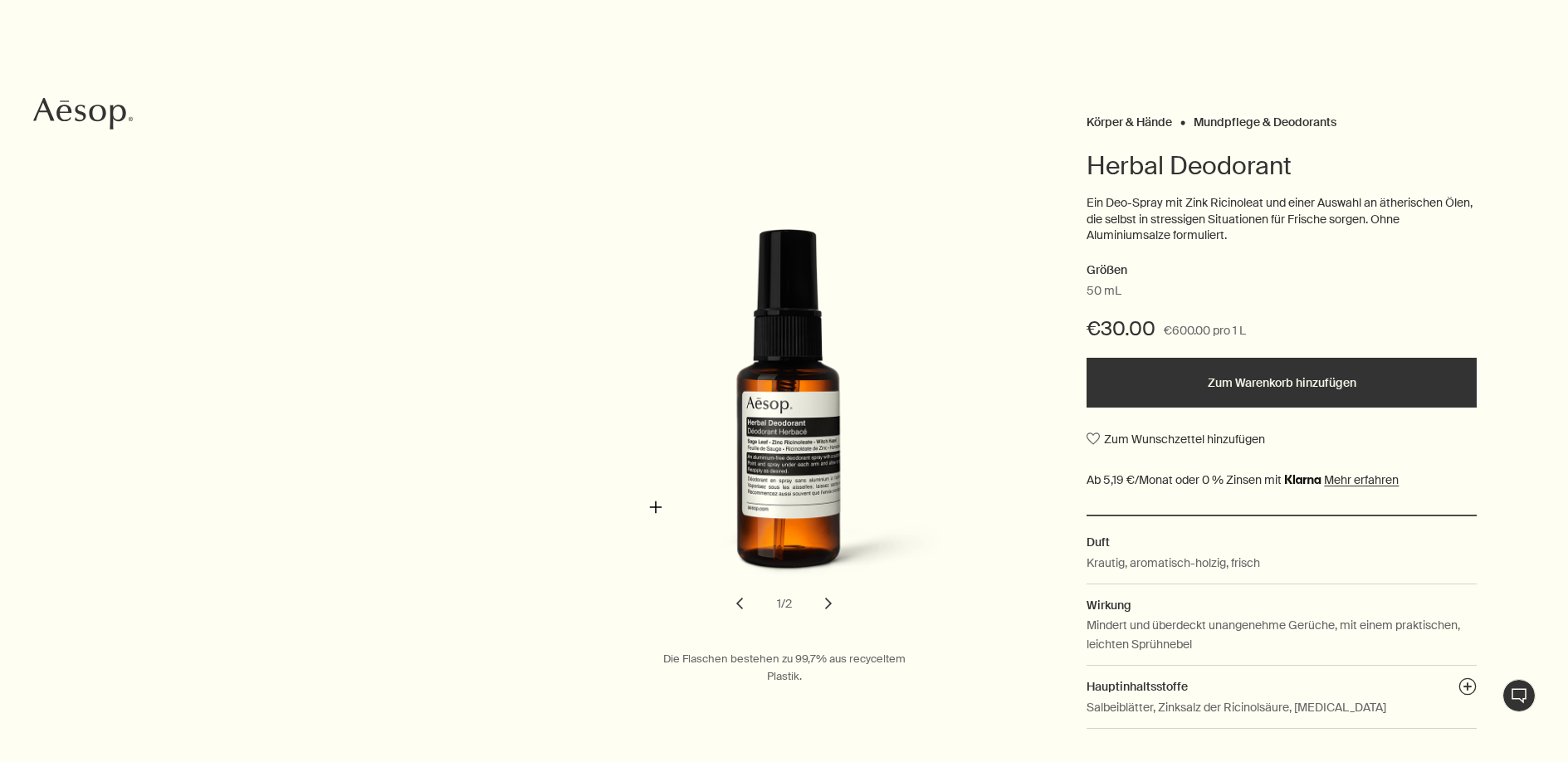
scroll to position [166, 0]
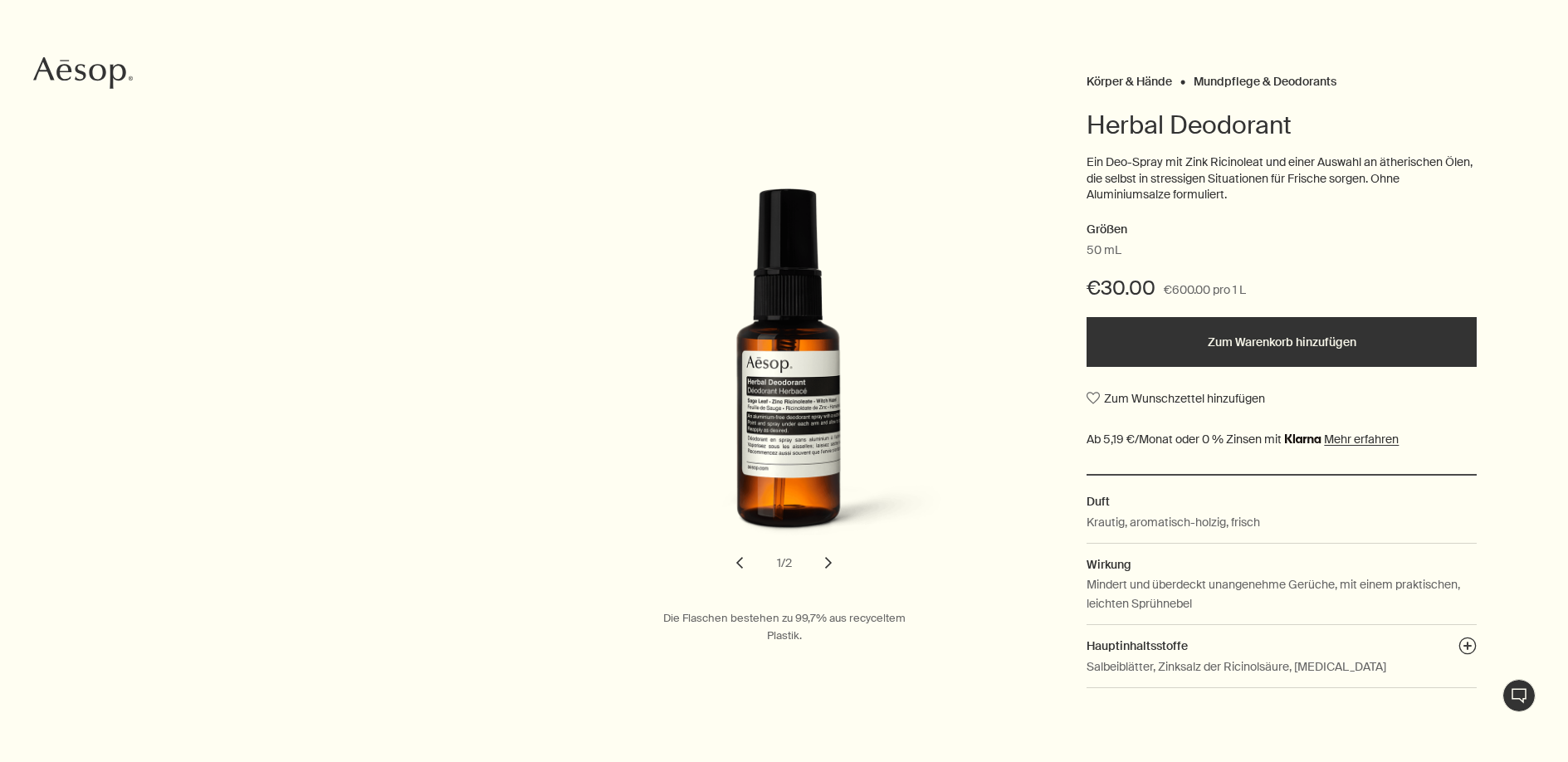
click at [835, 557] on button "chevron" at bounding box center [827, 562] width 36 height 36
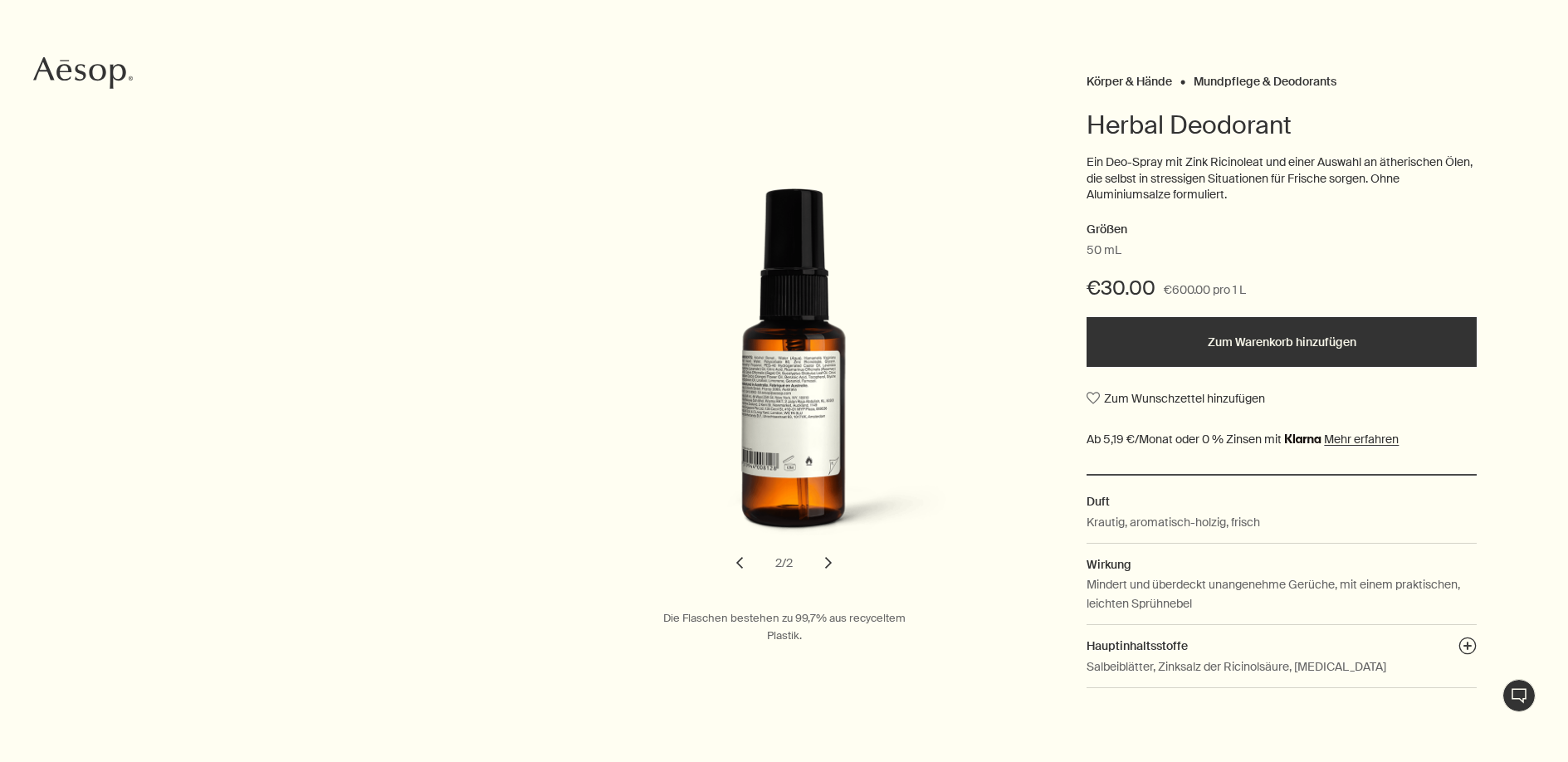
click at [835, 557] on button "chevron" at bounding box center [827, 562] width 36 height 36
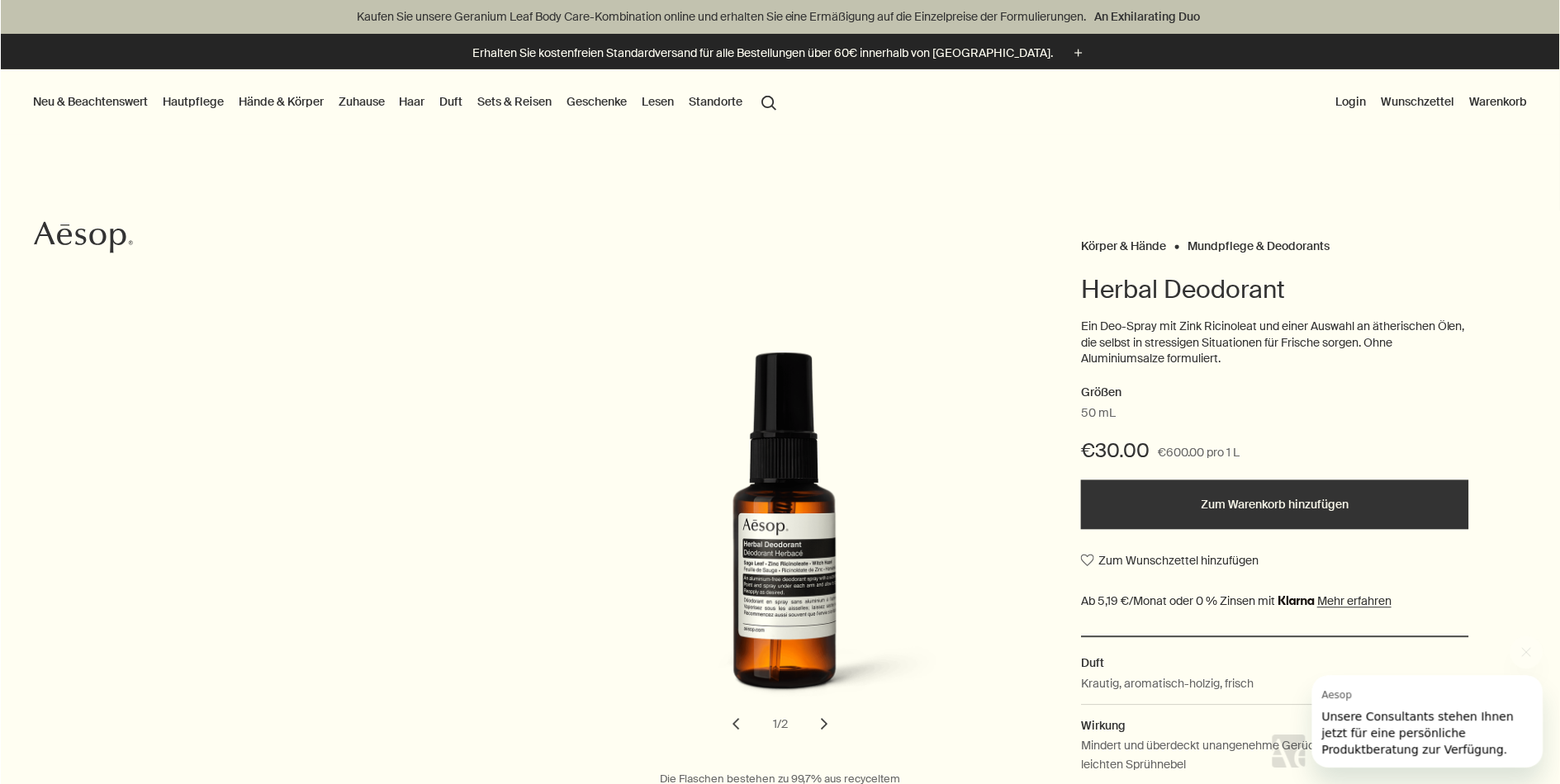
scroll to position [0, 0]
click at [1234, 249] on Deodorants "Mundpflege & Deodorants" at bounding box center [1258, 246] width 142 height 15
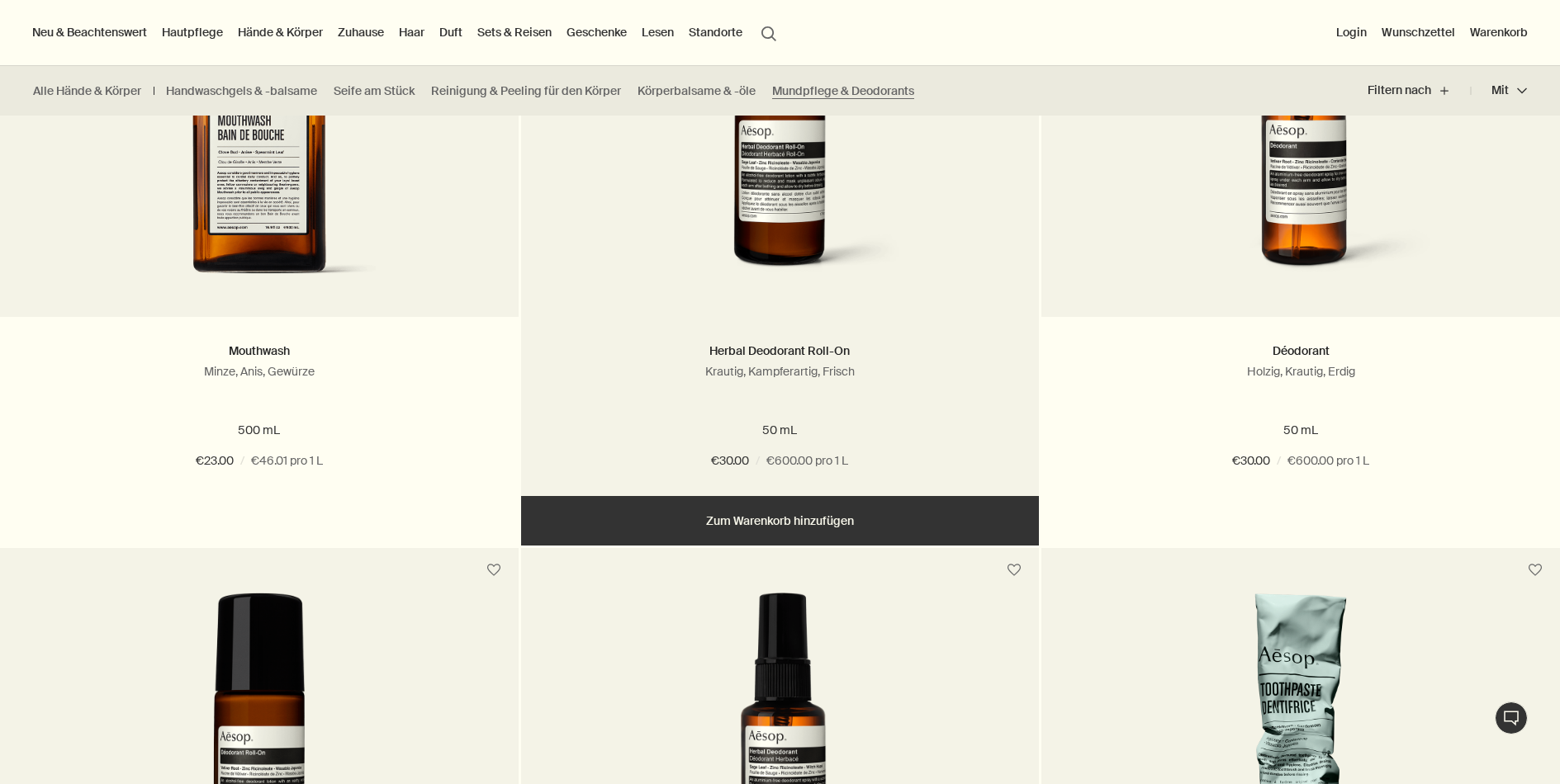
scroll to position [343, 0]
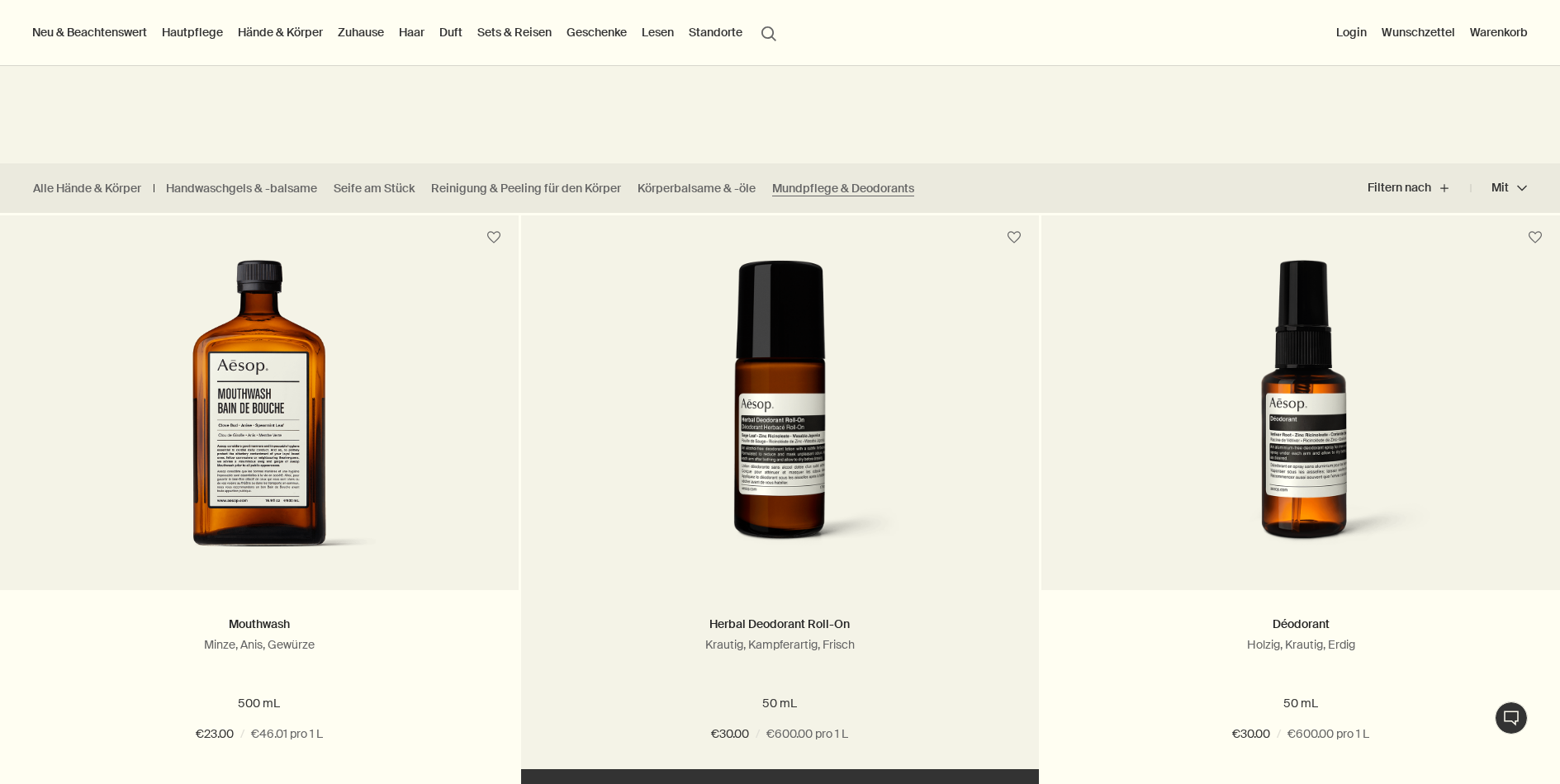
click at [846, 370] on img at bounding box center [780, 413] width 300 height 305
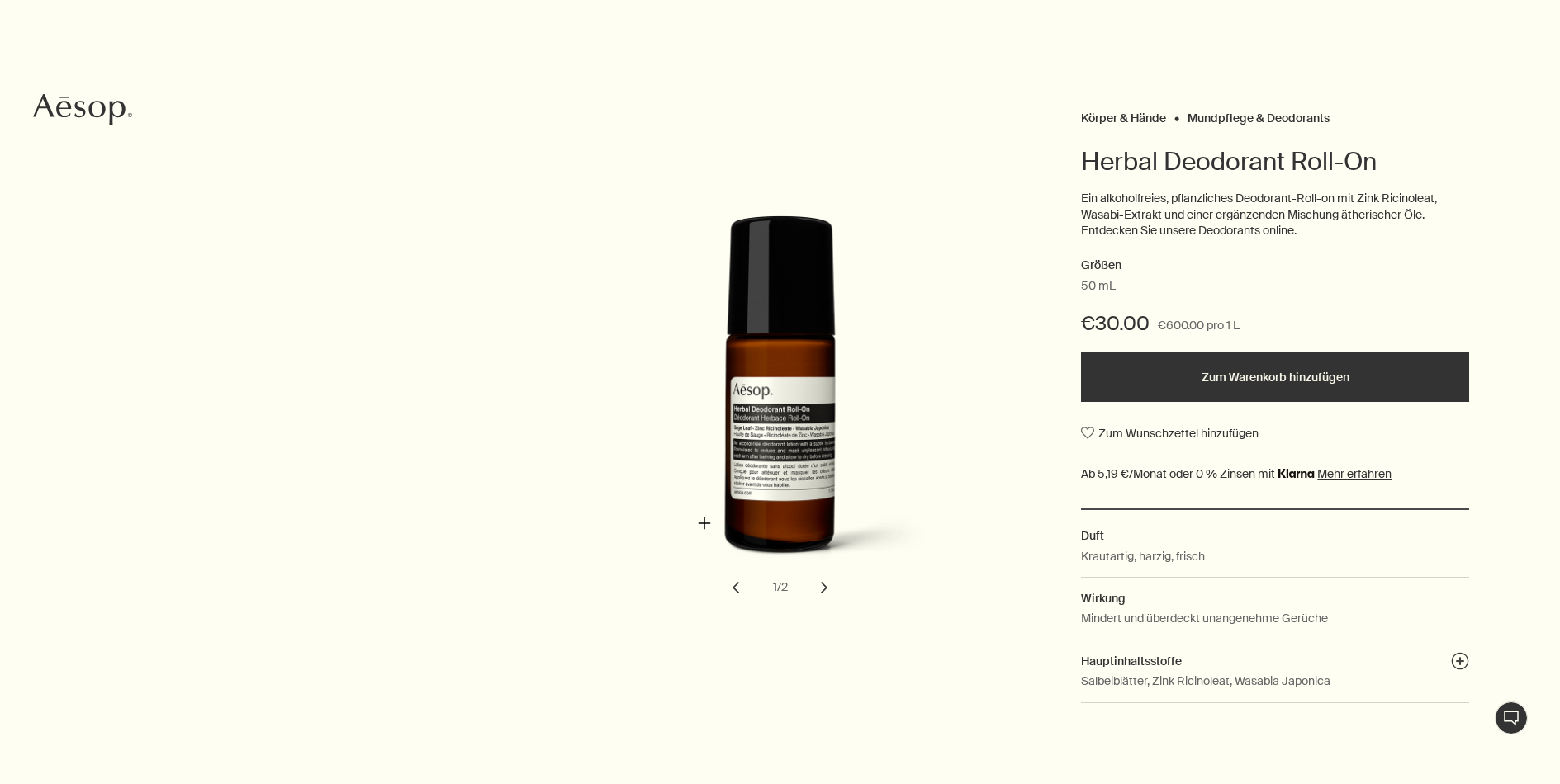
scroll to position [166, 0]
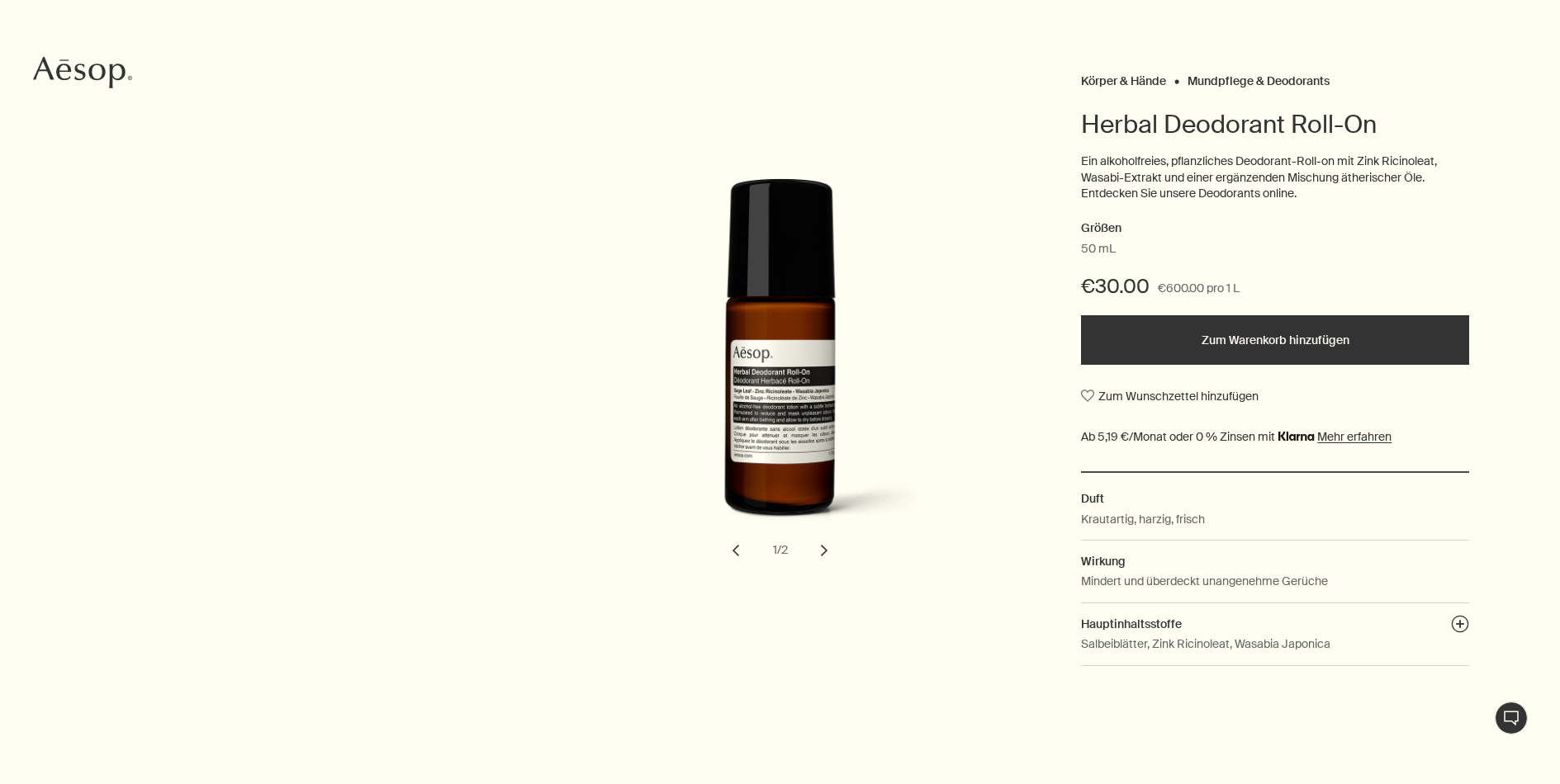
click at [825, 546] on button "chevron" at bounding box center [823, 550] width 36 height 36
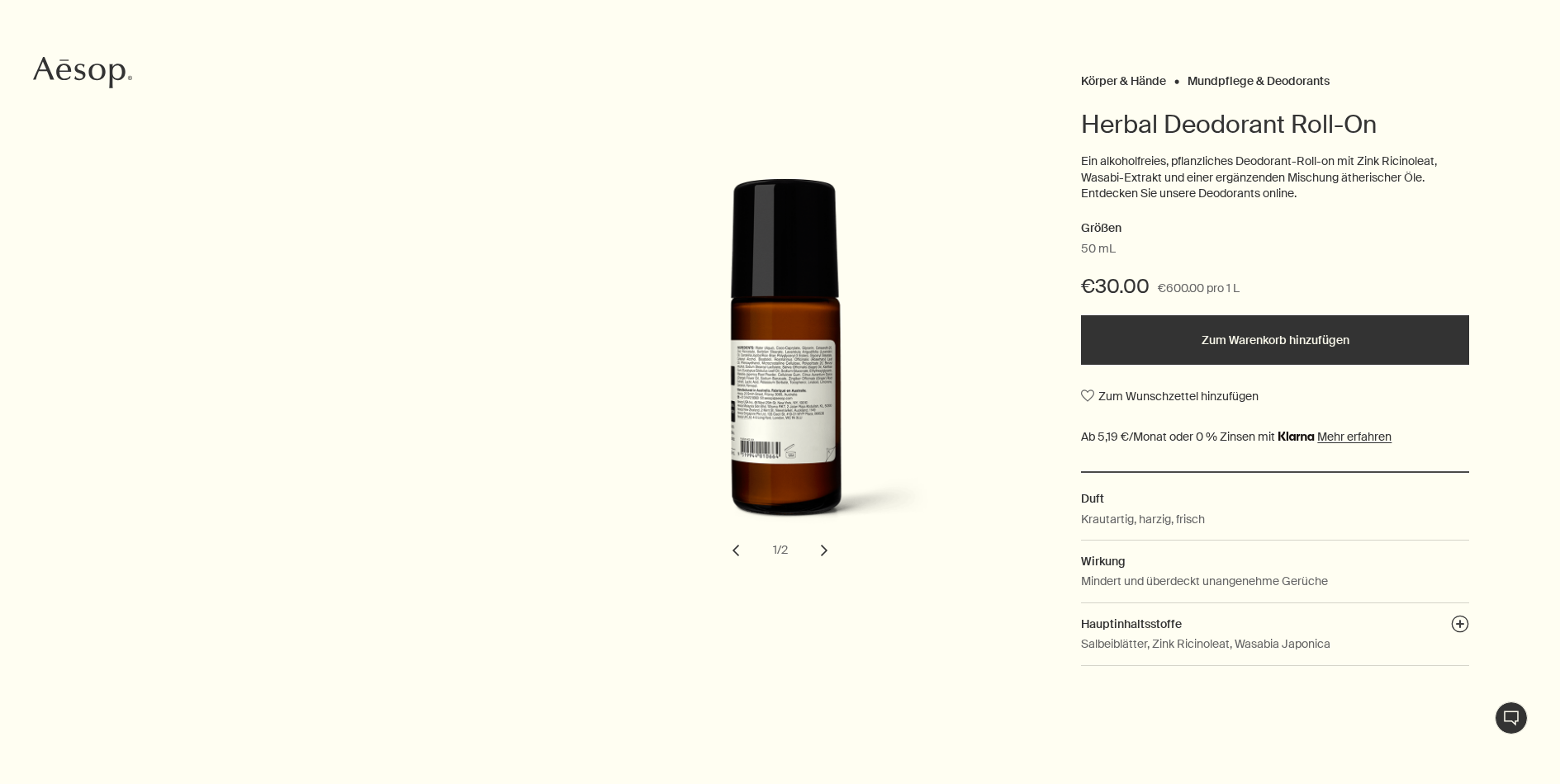
click at [825, 546] on button "chevron" at bounding box center [823, 550] width 36 height 36
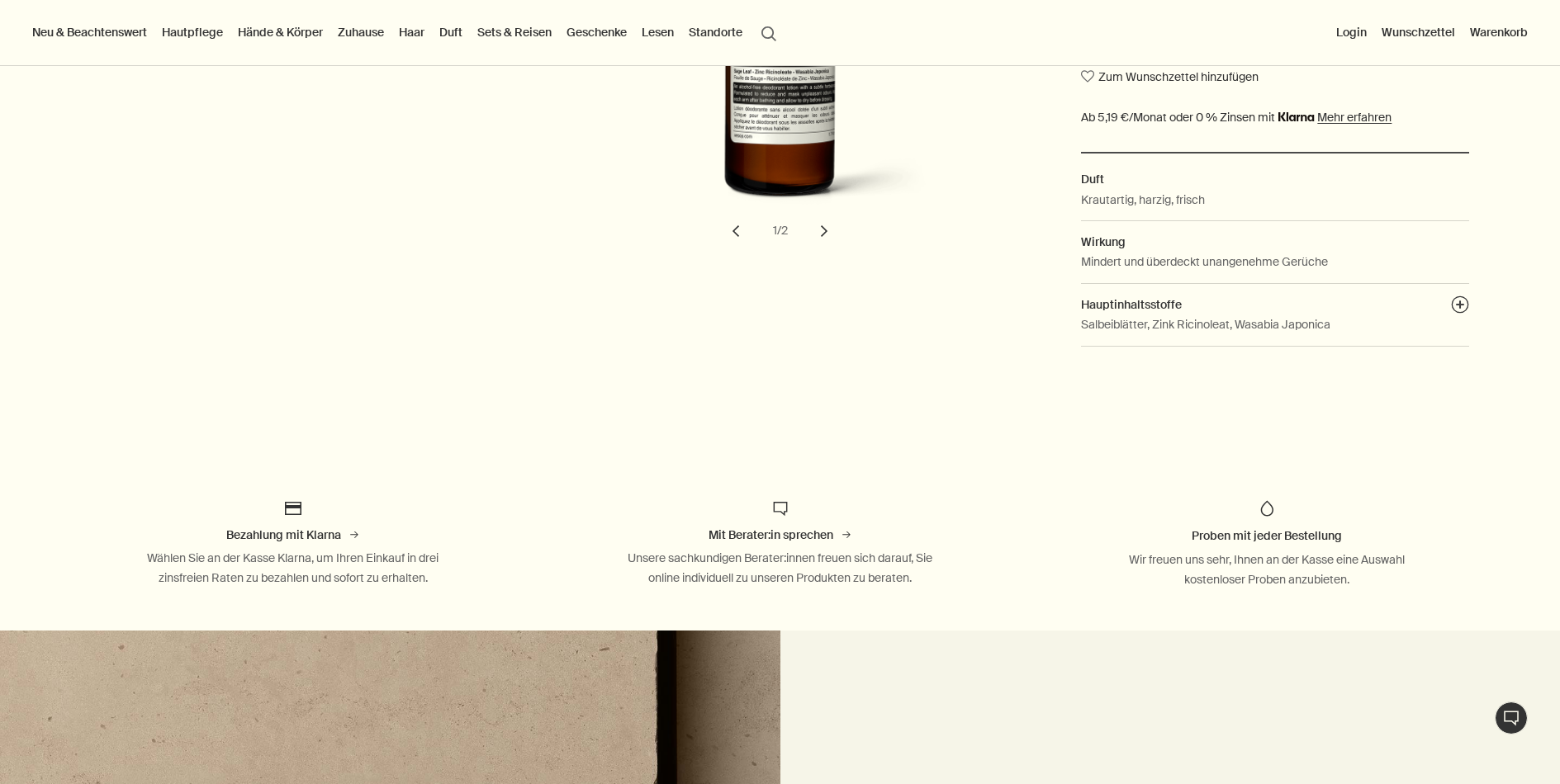
scroll to position [185, 0]
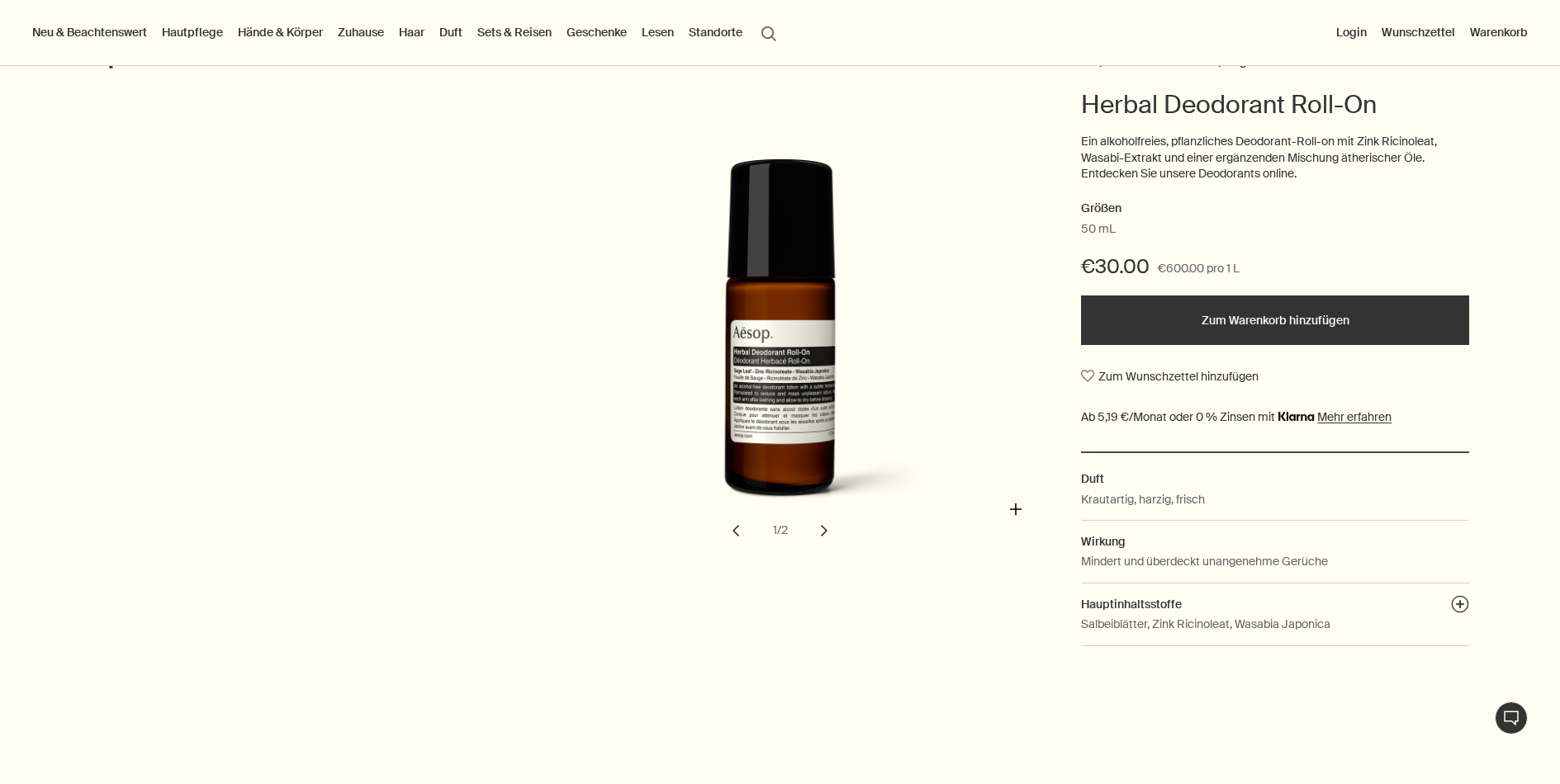
drag, startPoint x: 1261, startPoint y: 506, endPoint x: 1016, endPoint y: 510, distance: 245.0
click at [1016, 510] on div "Körper & Hände Mundpflege & Deodorants Herbal Deodorant Roll-On Ein alkoholfrei…" at bounding box center [780, 353] width 1560 height 608
click at [1016, 510] on div "Herbal Deodorant Roll-On" at bounding box center [784, 343] width 520 height 370
click at [1456, 595] on button "plusAndCloseWithCircle" at bounding box center [1460, 606] width 19 height 23
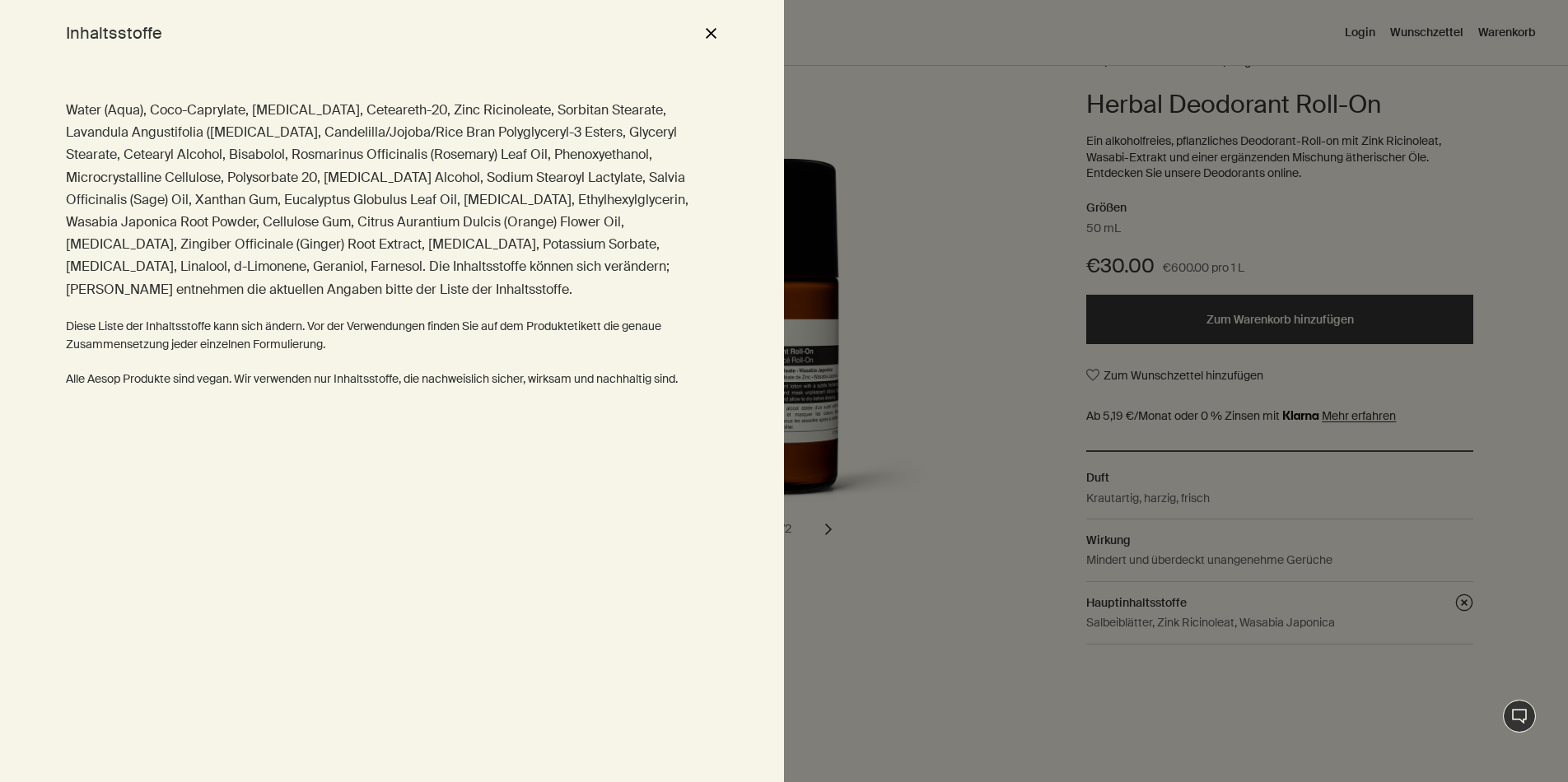
click at [1127, 489] on div at bounding box center [784, 391] width 1568 height 782
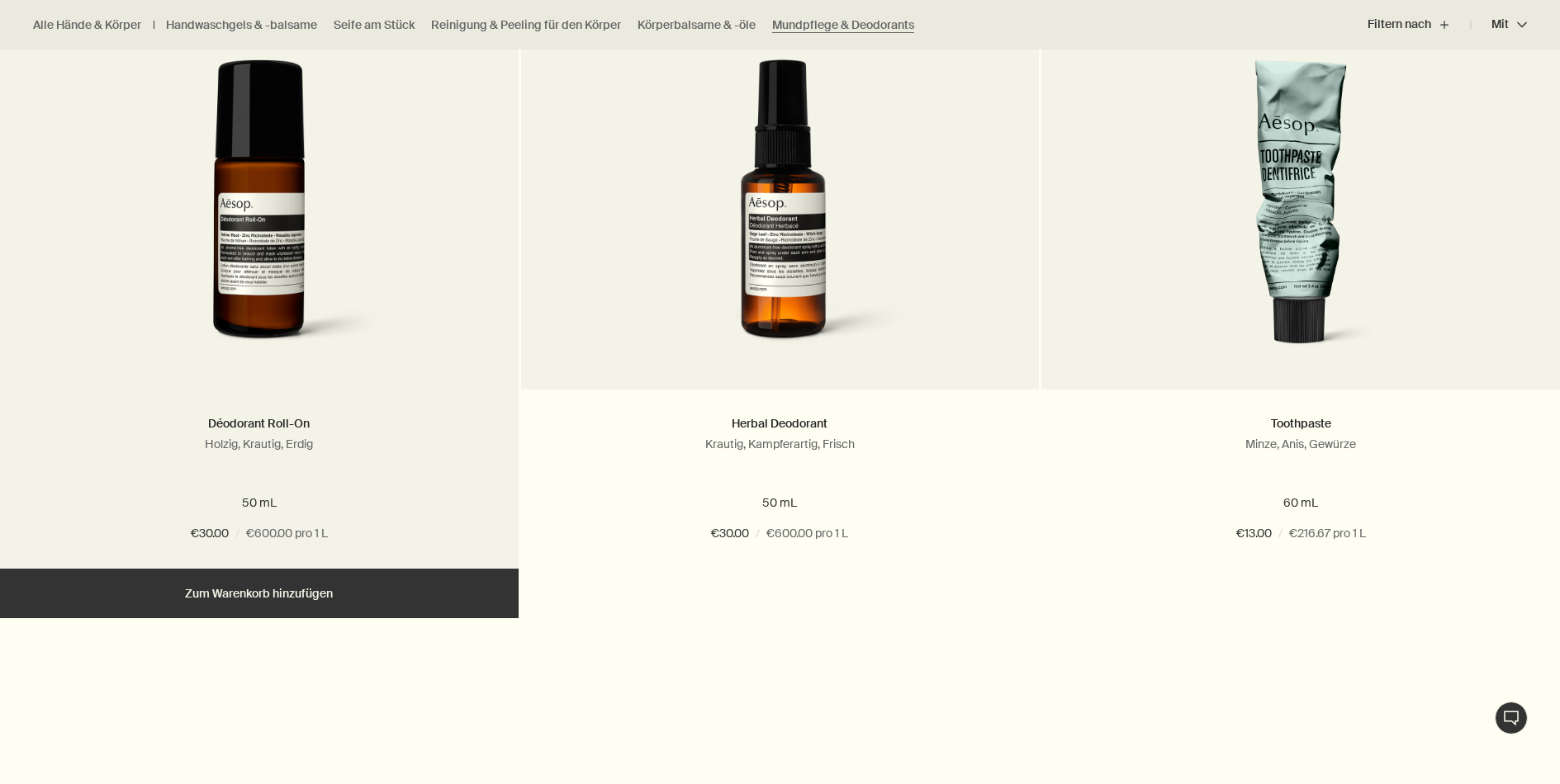
scroll to position [1156, 0]
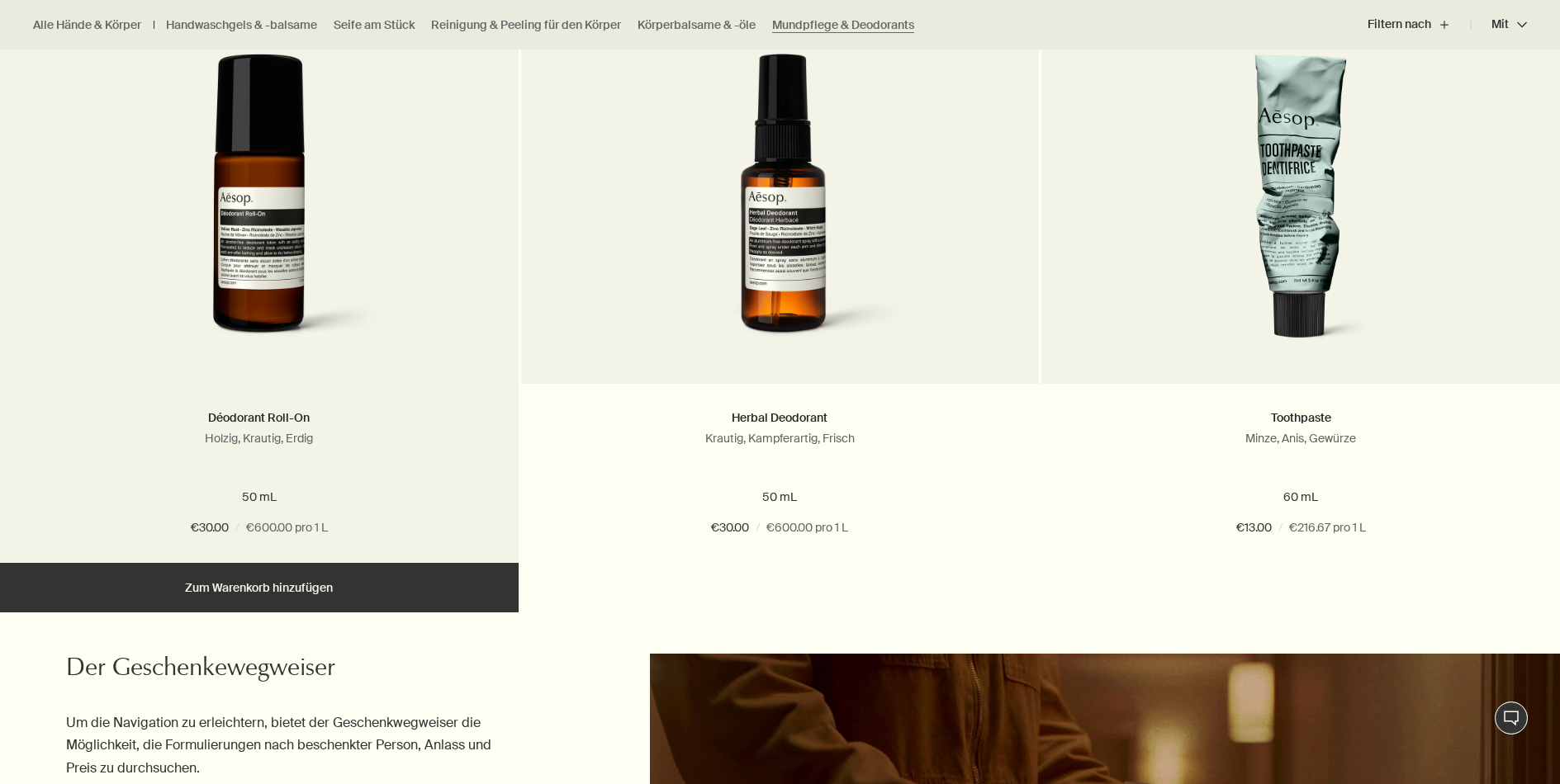
click at [310, 281] on img at bounding box center [259, 206] width 300 height 305
